Goal: Check status: Check status

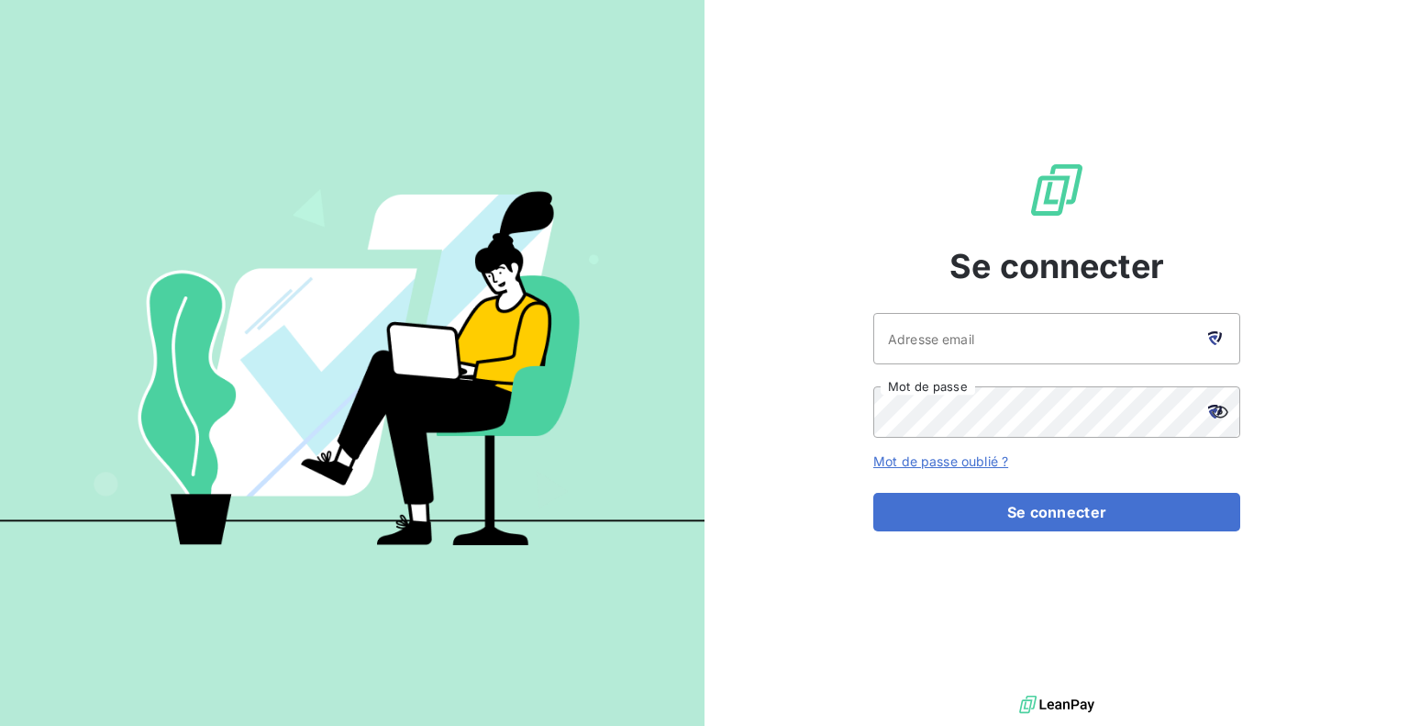
click at [1206, 337] on div at bounding box center [1214, 338] width 51 height 51
click at [1211, 345] on div at bounding box center [1214, 338] width 51 height 51
type input "[EMAIL_ADDRESS][DOMAIN_NAME]"
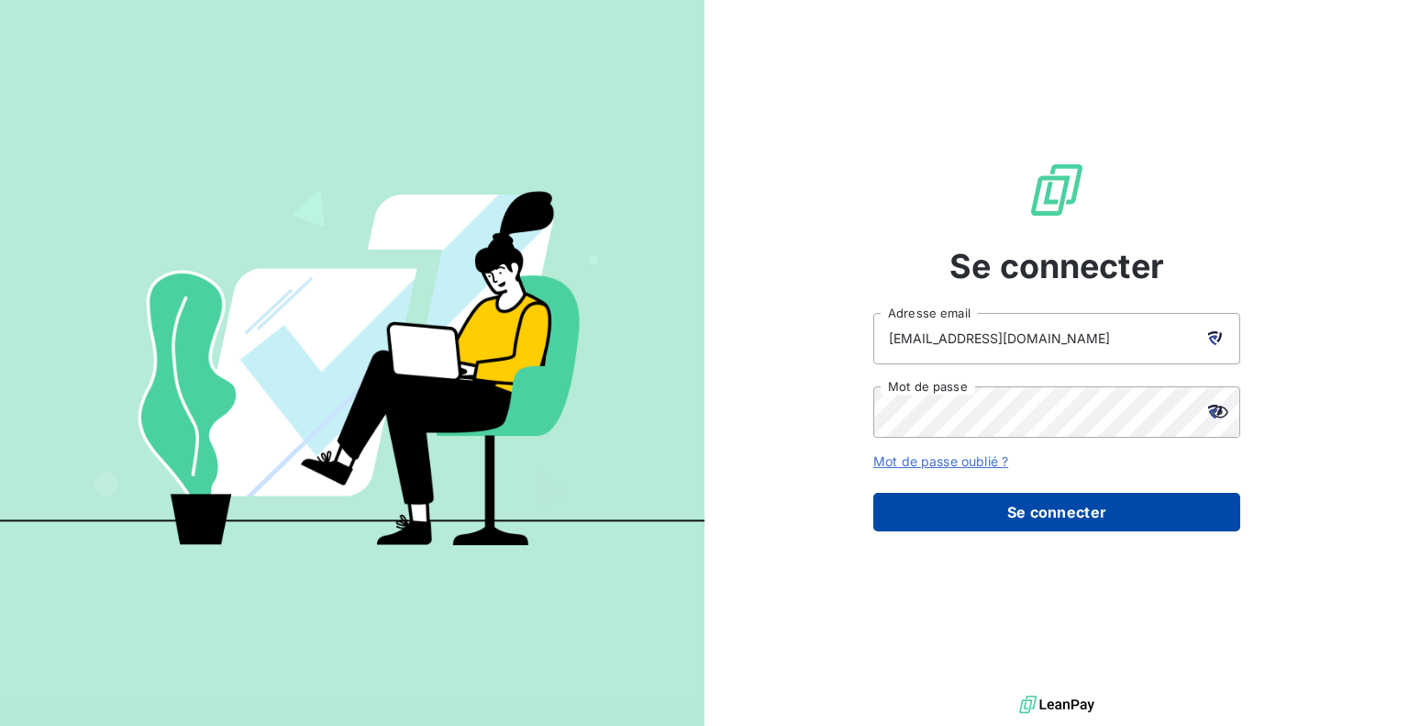
click at [1037, 506] on button "Se connecter" at bounding box center [1056, 512] width 367 height 39
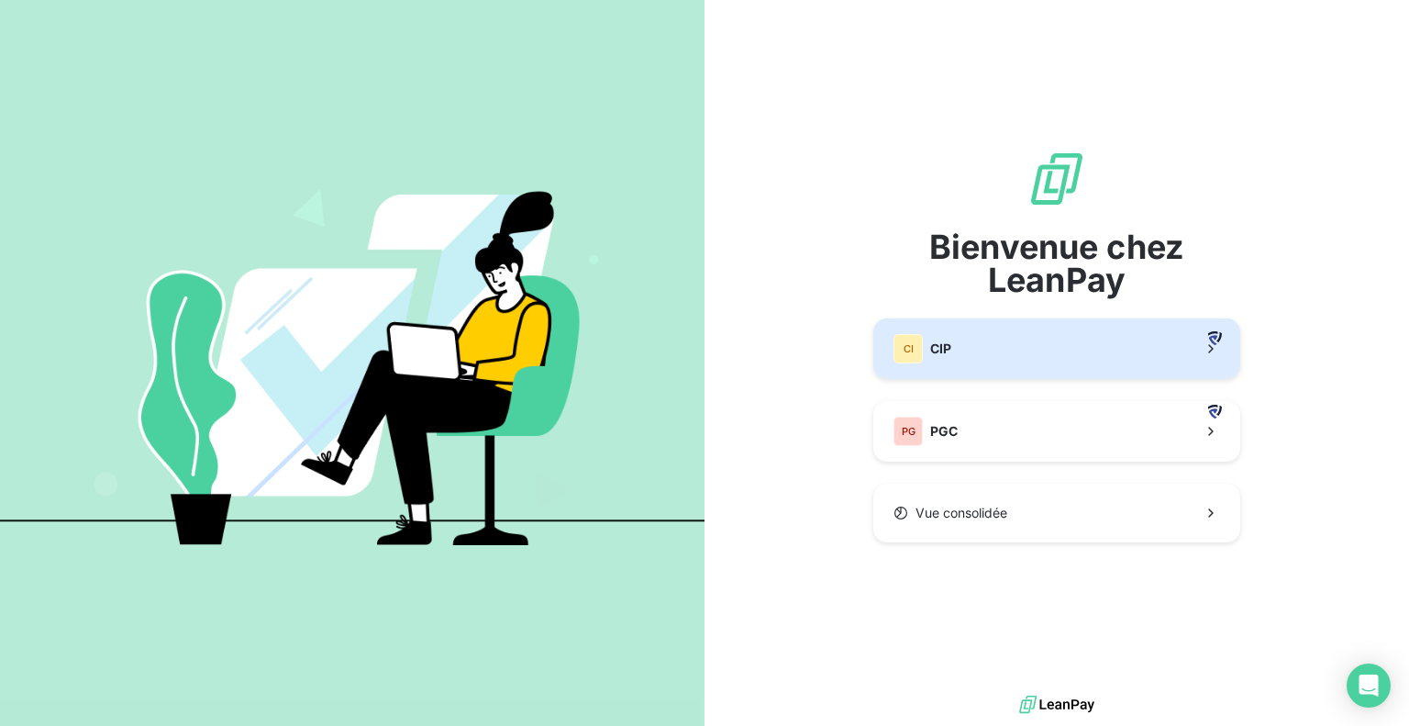
click at [988, 348] on button "CI CIP" at bounding box center [1056, 348] width 367 height 61
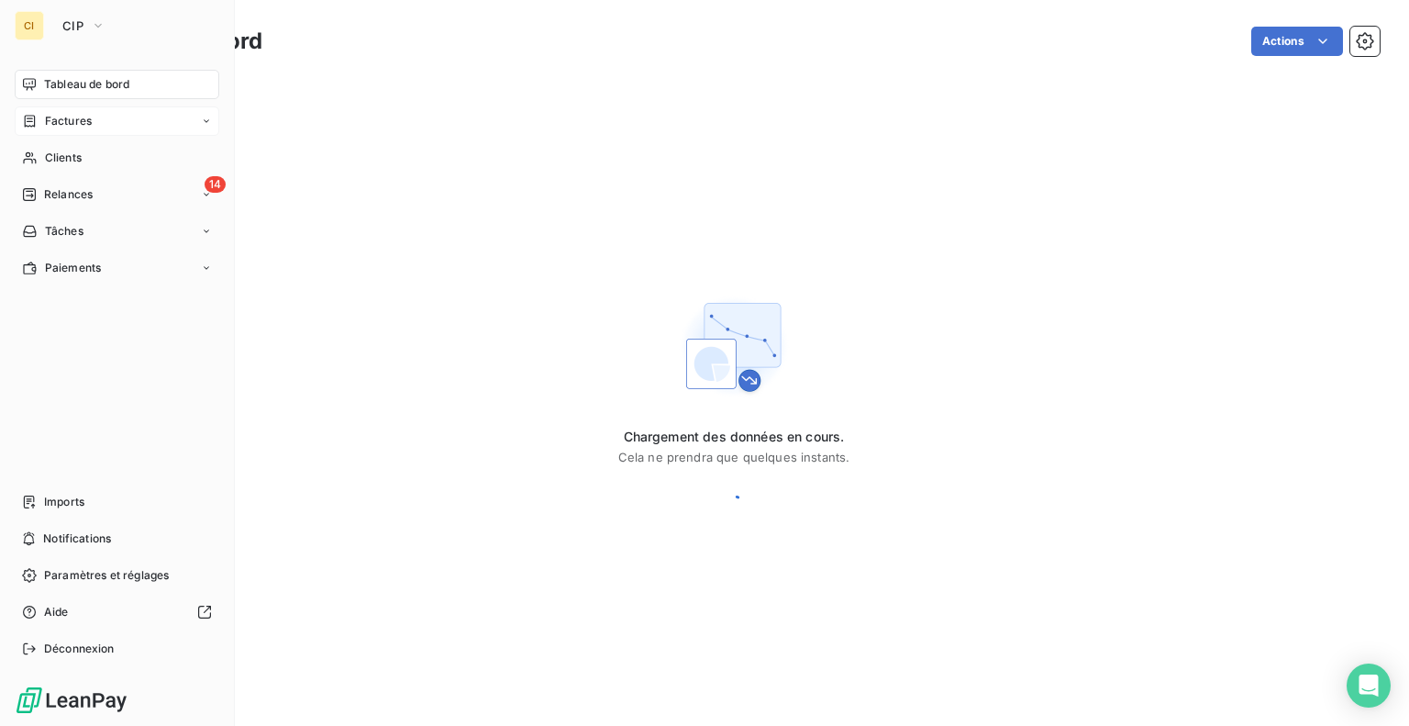
click at [60, 116] on span "Factures" at bounding box center [68, 121] width 47 height 17
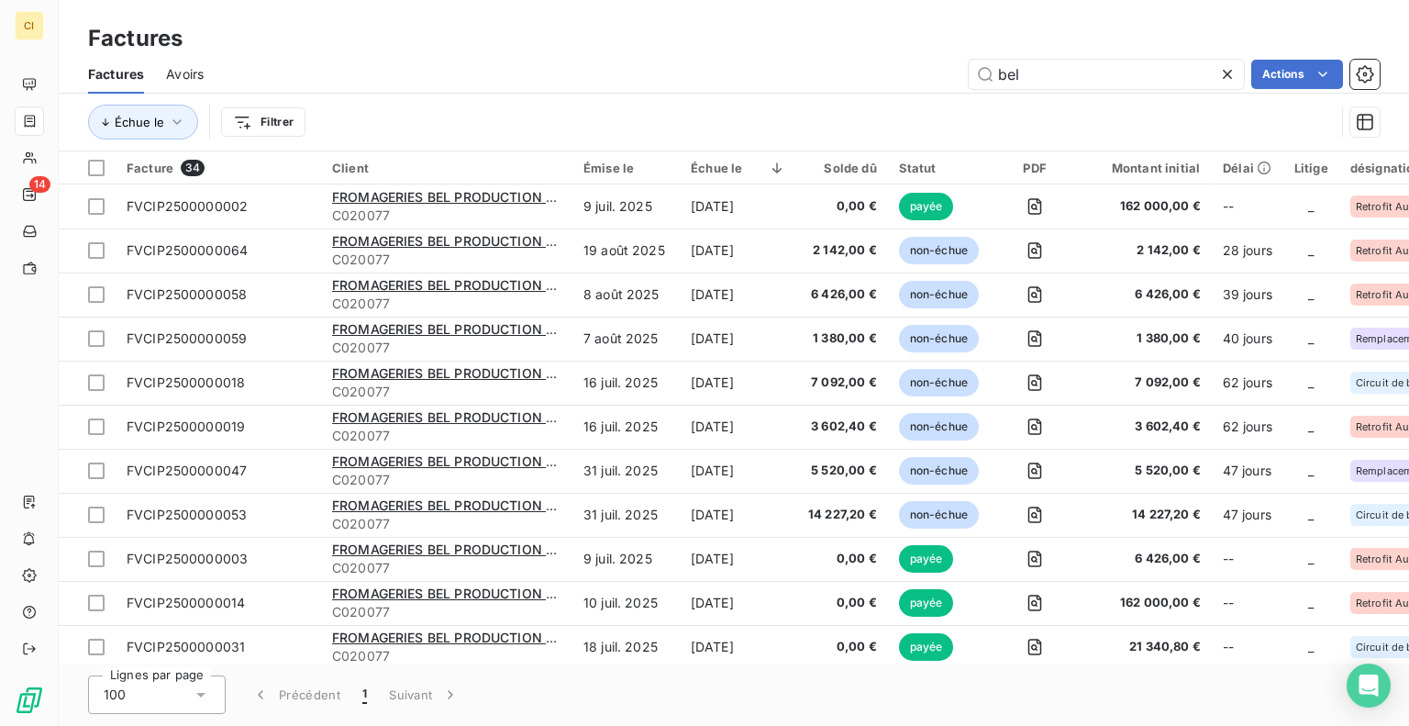
click at [950, 69] on div "bel Actions" at bounding box center [803, 74] width 1154 height 29
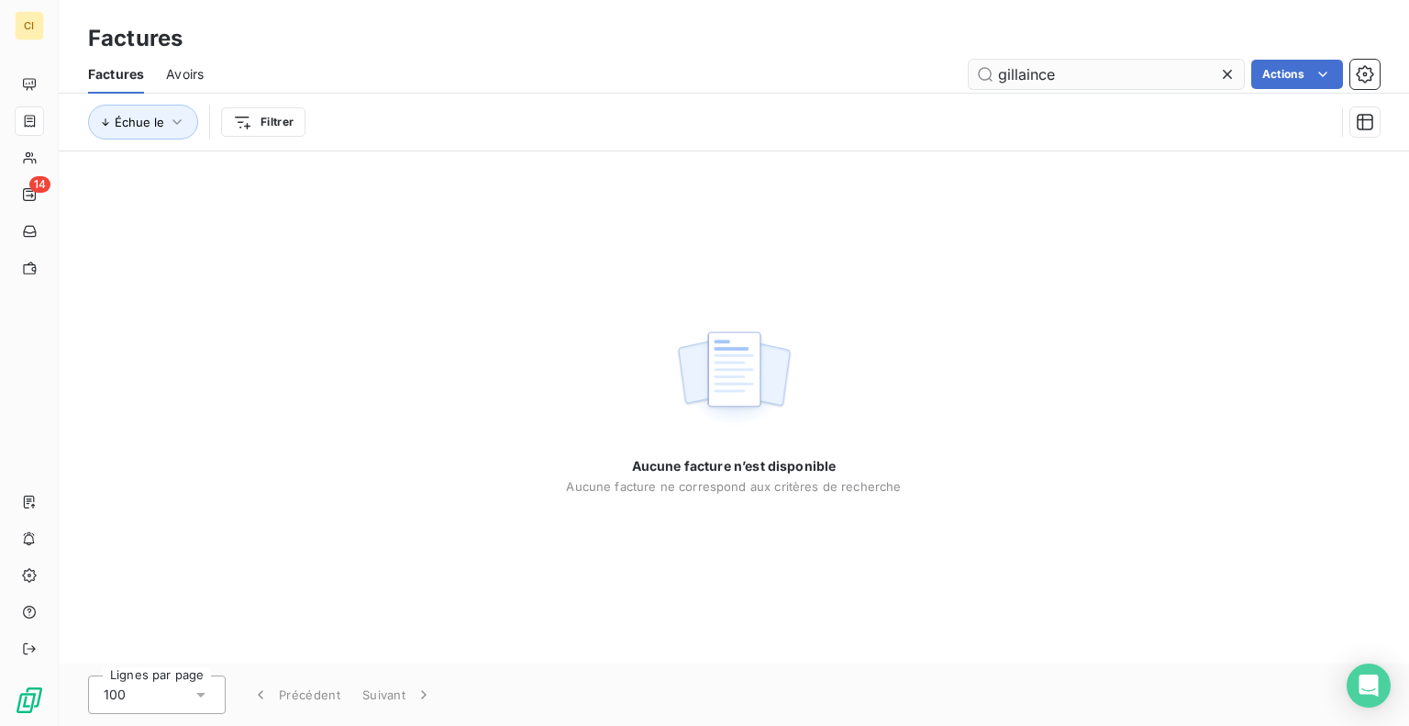
click at [1010, 69] on input "gillaince" at bounding box center [1106, 74] width 275 height 29
click at [1072, 80] on input "gallaince" at bounding box center [1106, 74] width 275 height 29
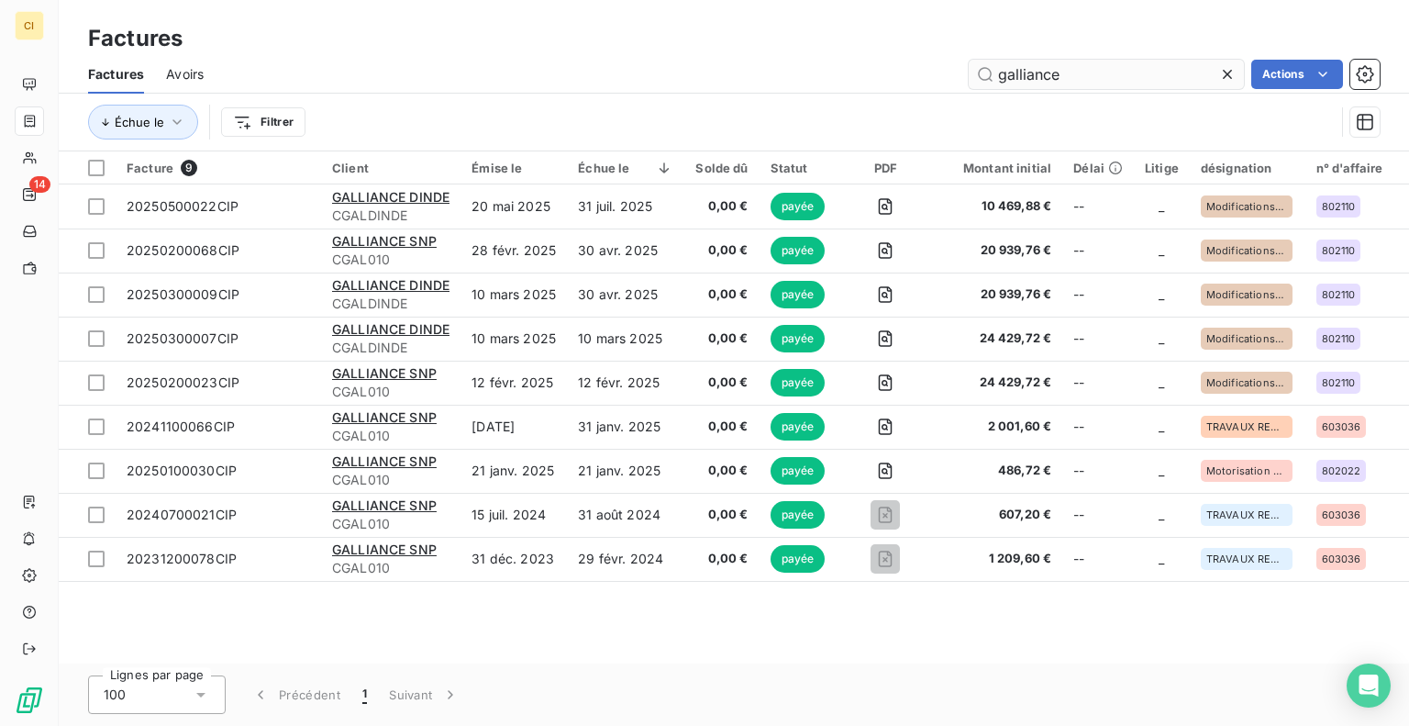
type input "galliance"
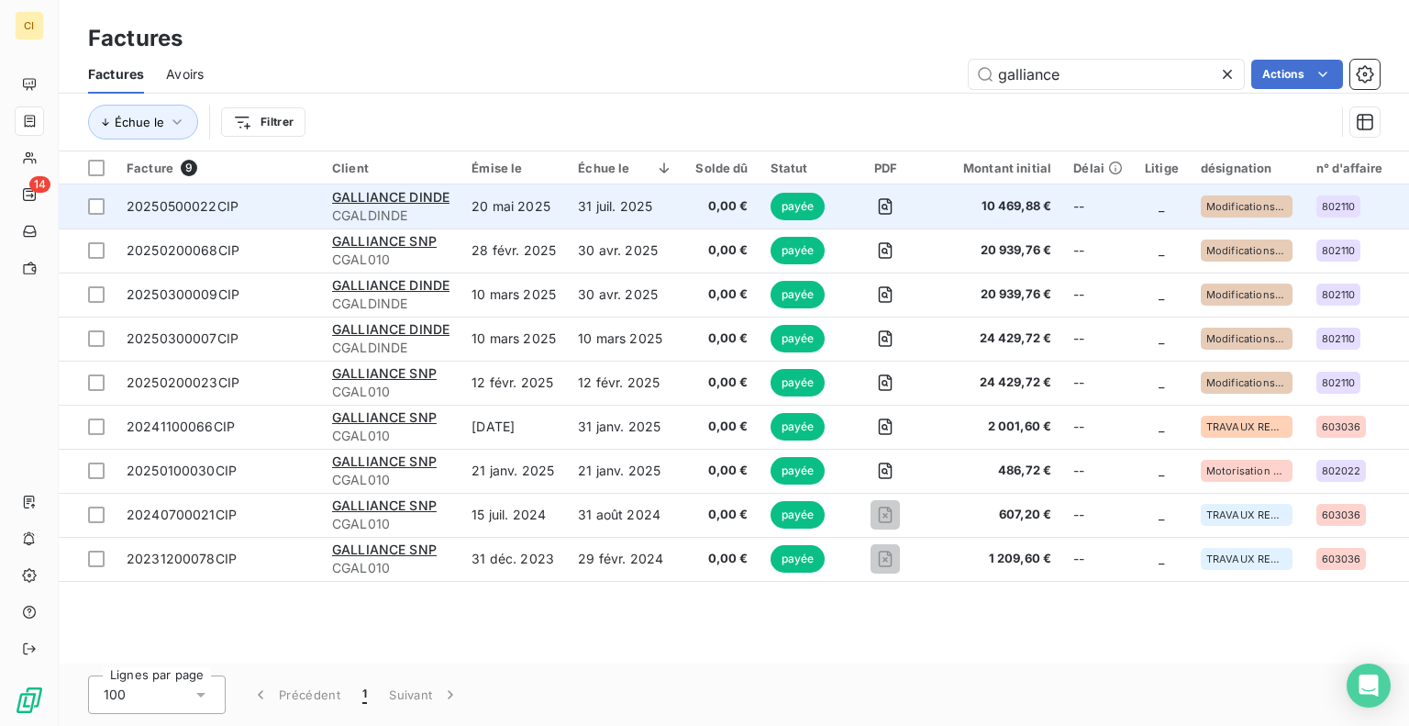
click at [277, 205] on span "20250500022CIP" at bounding box center [218, 206] width 183 height 18
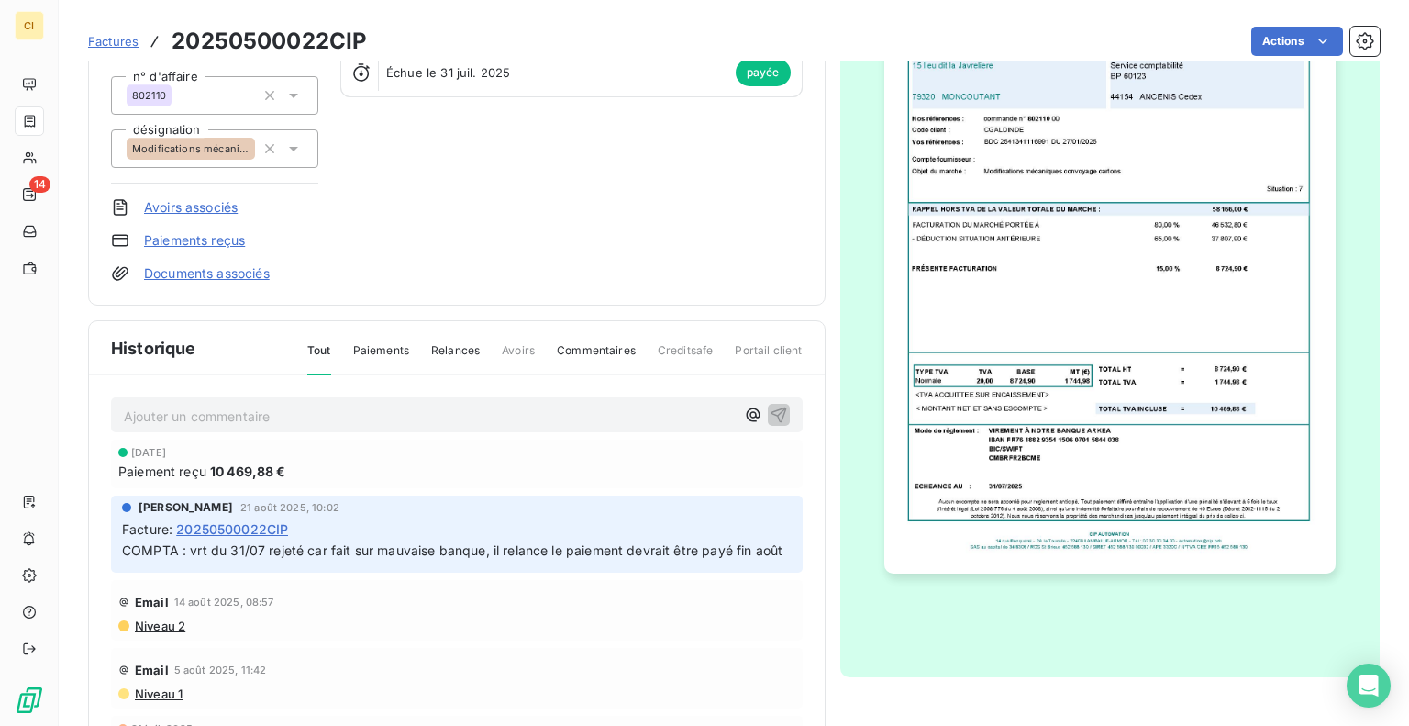
scroll to position [105, 0]
